Goal: Check status: Check status

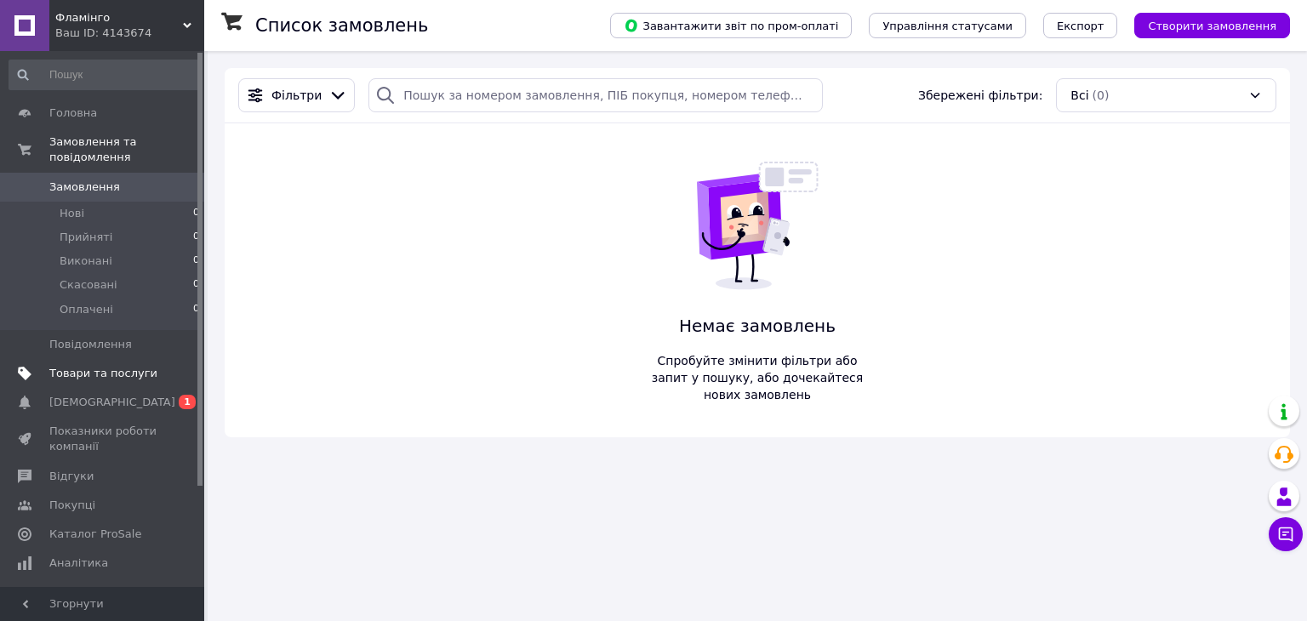
click at [94, 372] on link "Товари та послуги" at bounding box center [104, 373] width 209 height 29
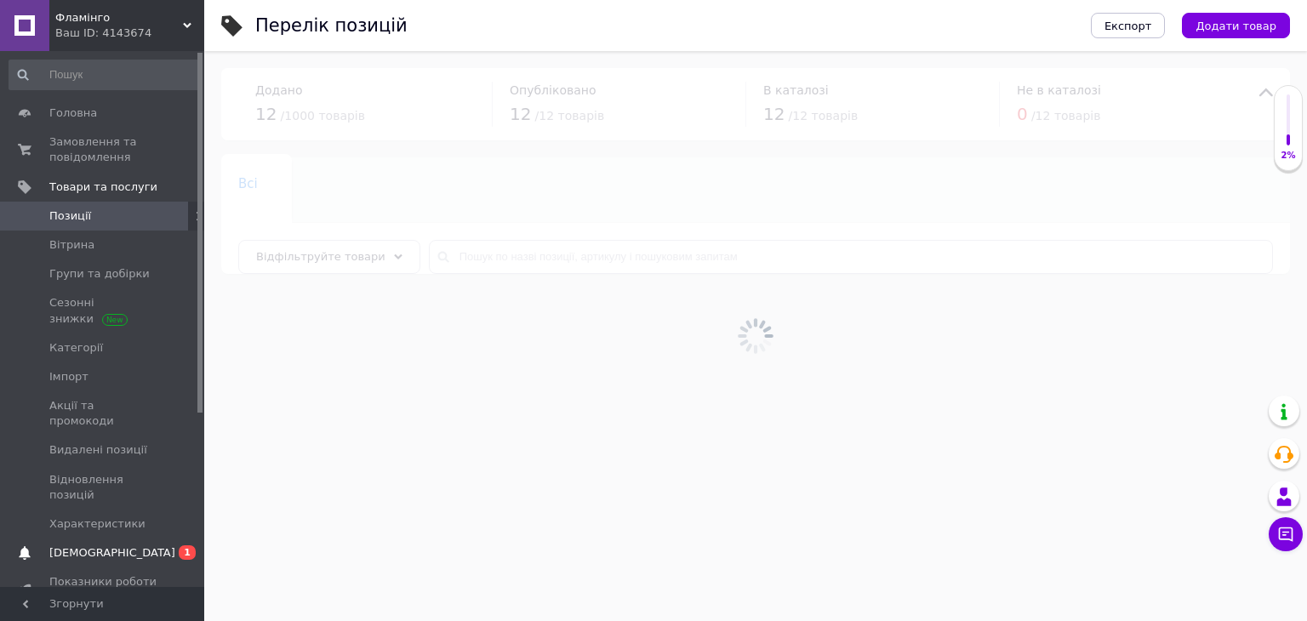
click at [109, 546] on span "[DEMOGRAPHIC_DATA]" at bounding box center [112, 553] width 126 height 15
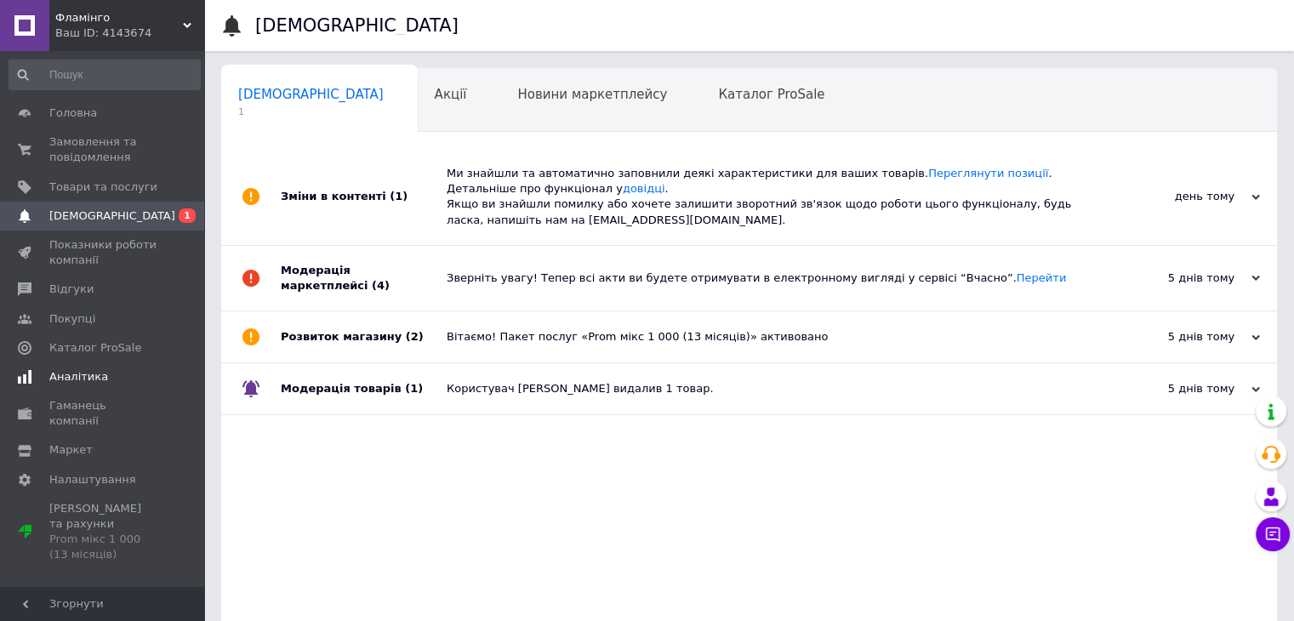
click at [91, 377] on span "Аналітика" at bounding box center [78, 376] width 59 height 15
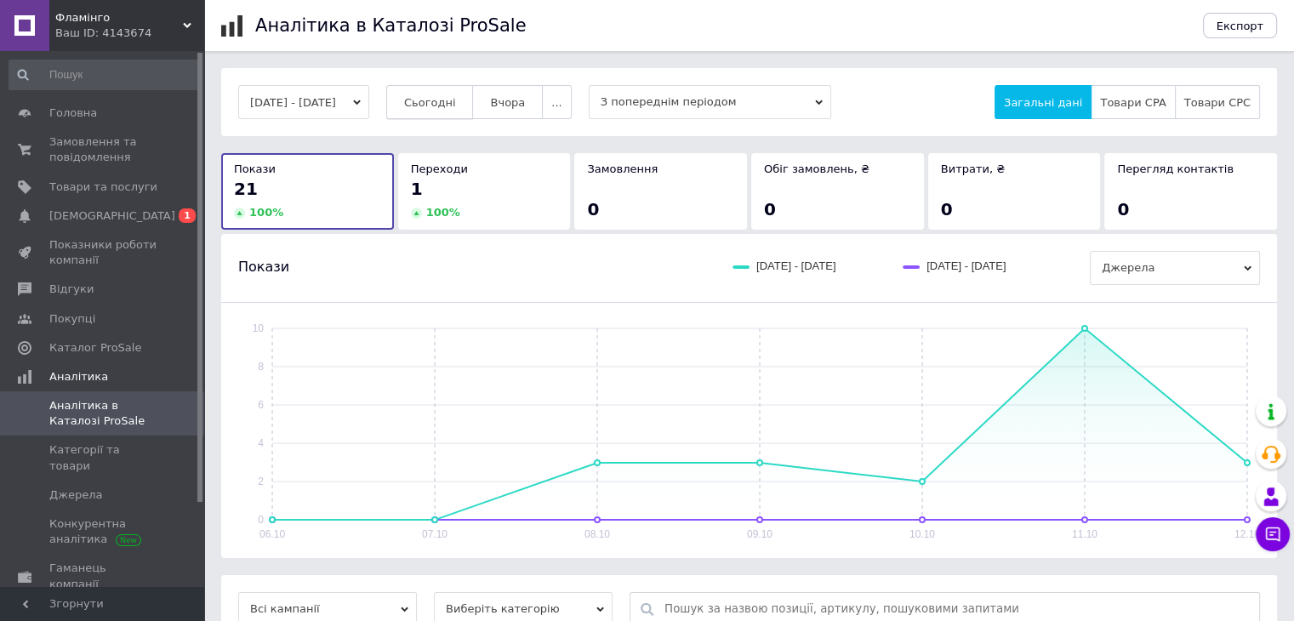
click at [446, 86] on button "Сьогодні" at bounding box center [430, 102] width 88 height 34
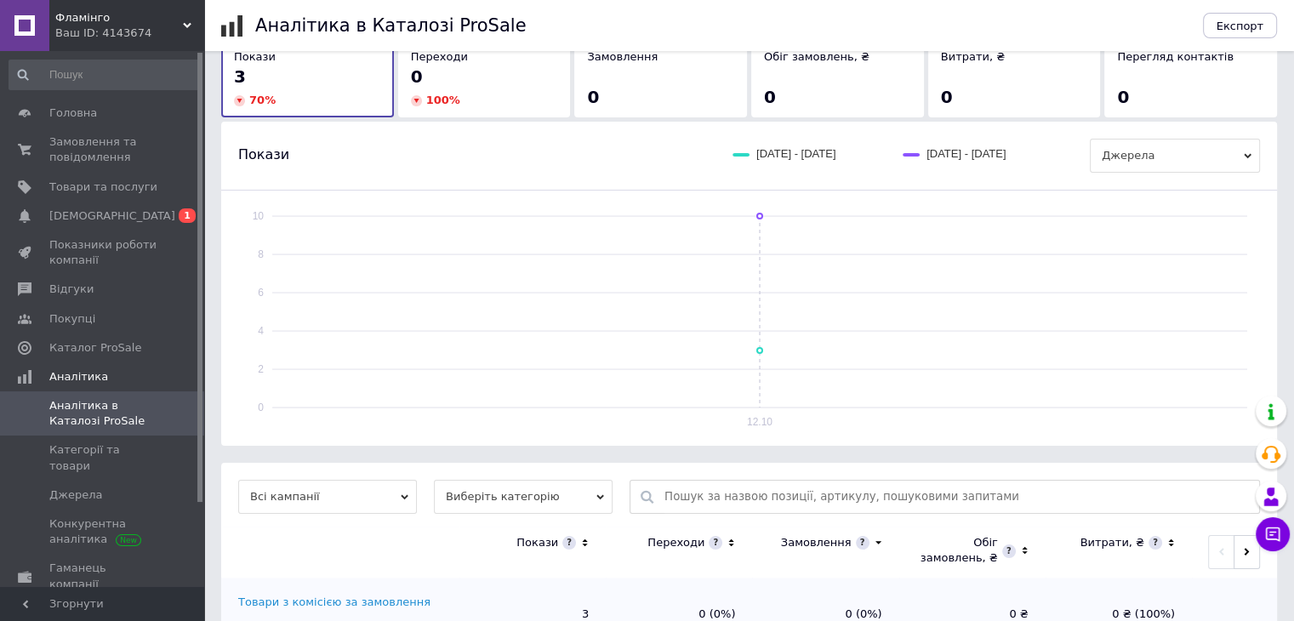
scroll to position [176, 0]
